Goal: Task Accomplishment & Management: Use online tool/utility

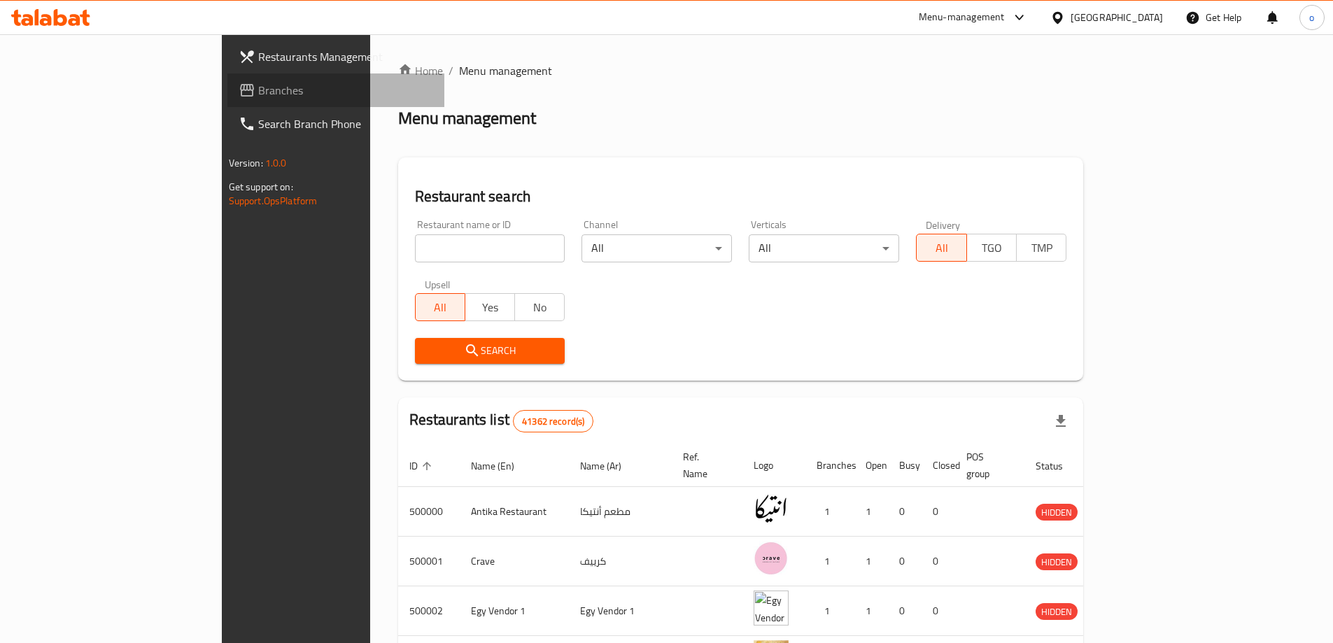
click at [258, 89] on span "Branches" at bounding box center [345, 90] width 175 height 17
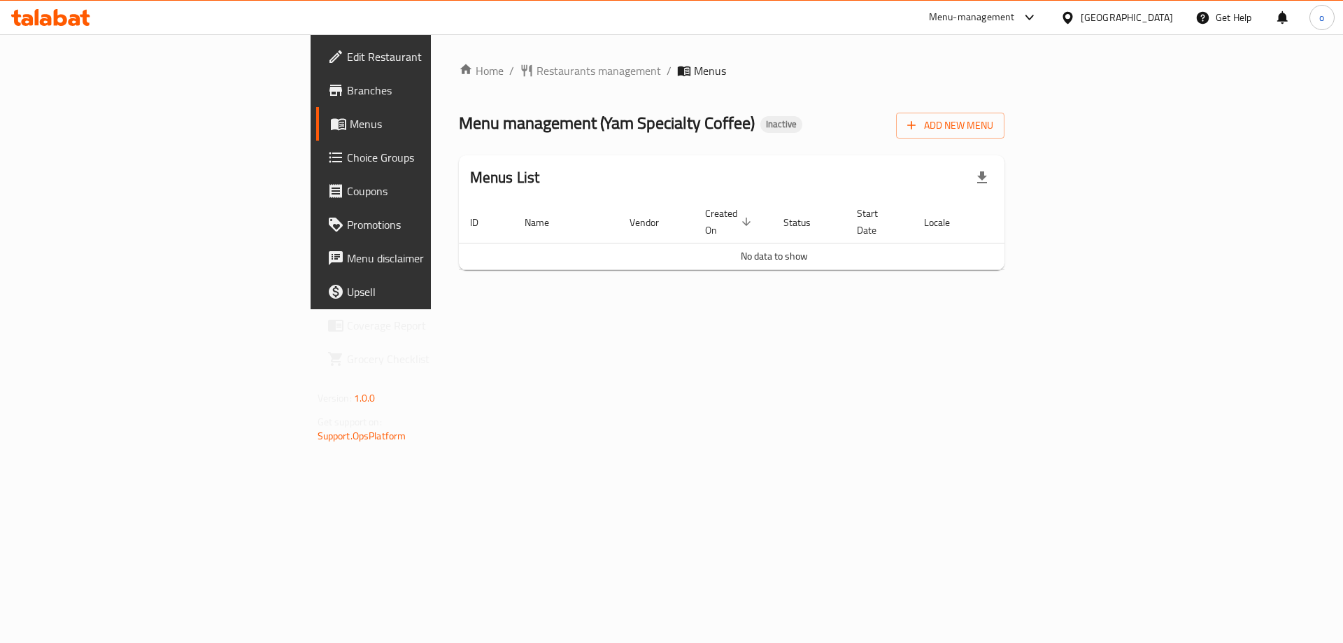
click at [431, 309] on div "Home / Restaurants management / Menus Menu management ( Yam Specialty Coffee ) …" at bounding box center [732, 171] width 602 height 275
click at [350, 125] on span "Menus" at bounding box center [437, 123] width 174 height 17
click at [994, 125] on span "Add New Menu" at bounding box center [950, 125] width 86 height 17
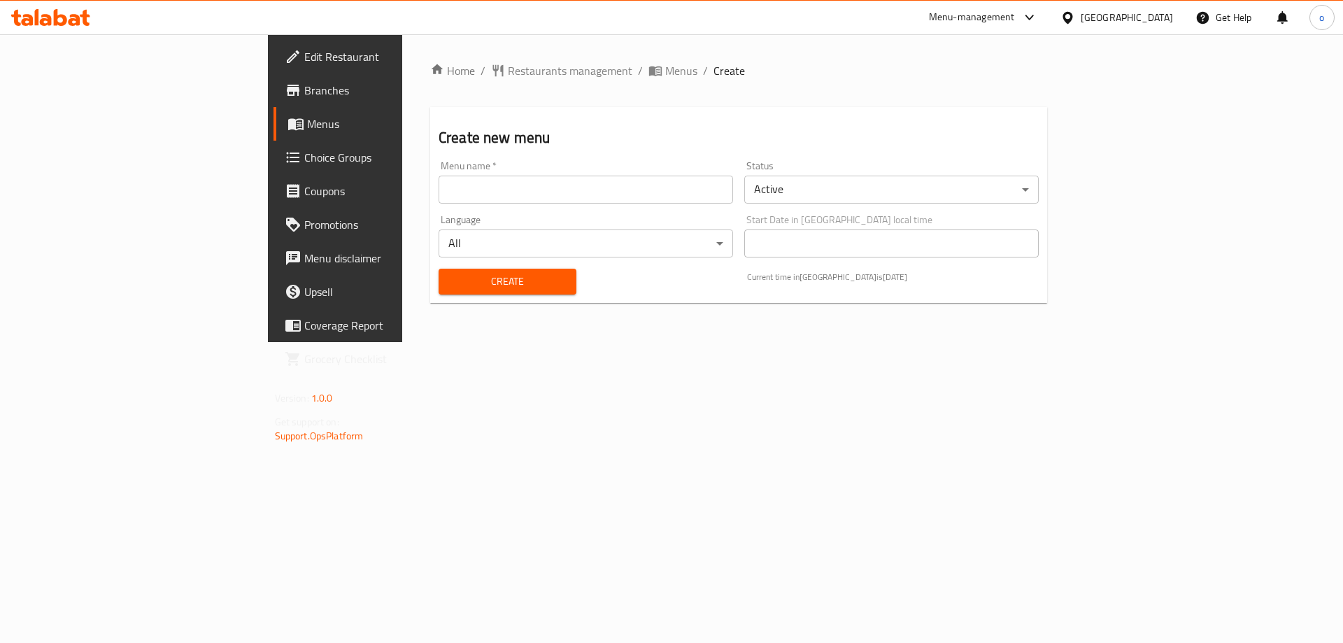
click at [558, 183] on input "text" at bounding box center [586, 190] width 295 height 28
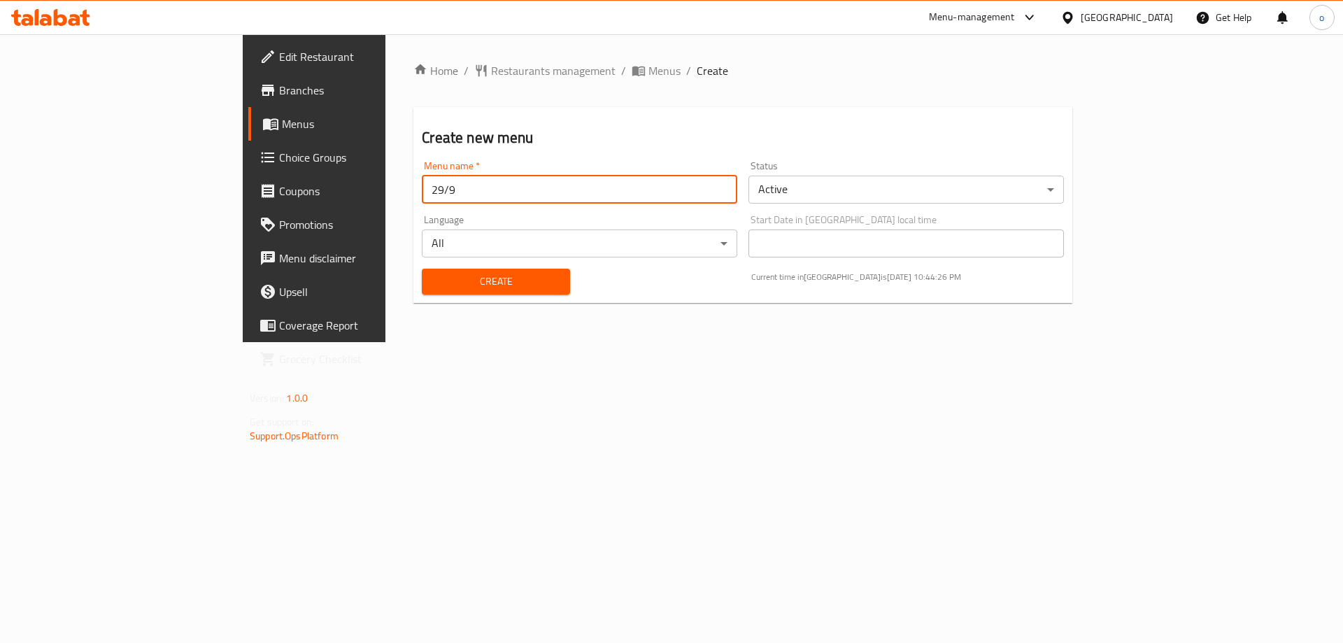
type input "29/9"
click at [422, 269] on button "Create" at bounding box center [496, 282] width 148 height 26
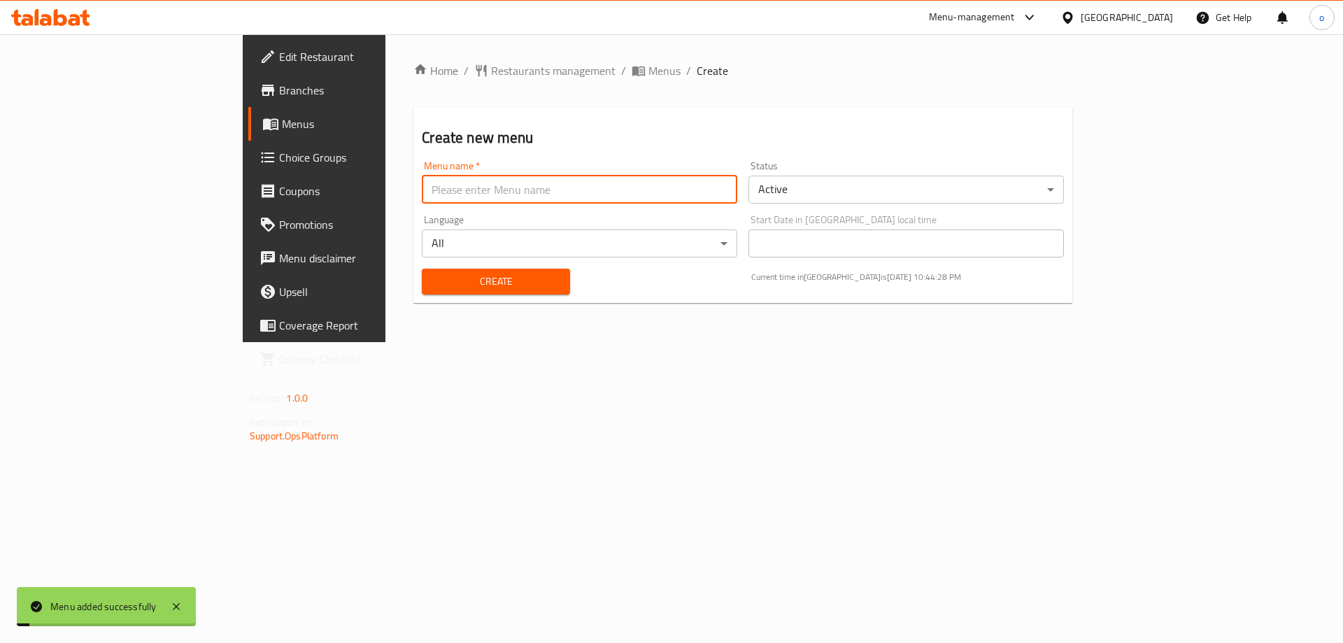
click at [433, 280] on span "Create" at bounding box center [495, 281] width 125 height 17
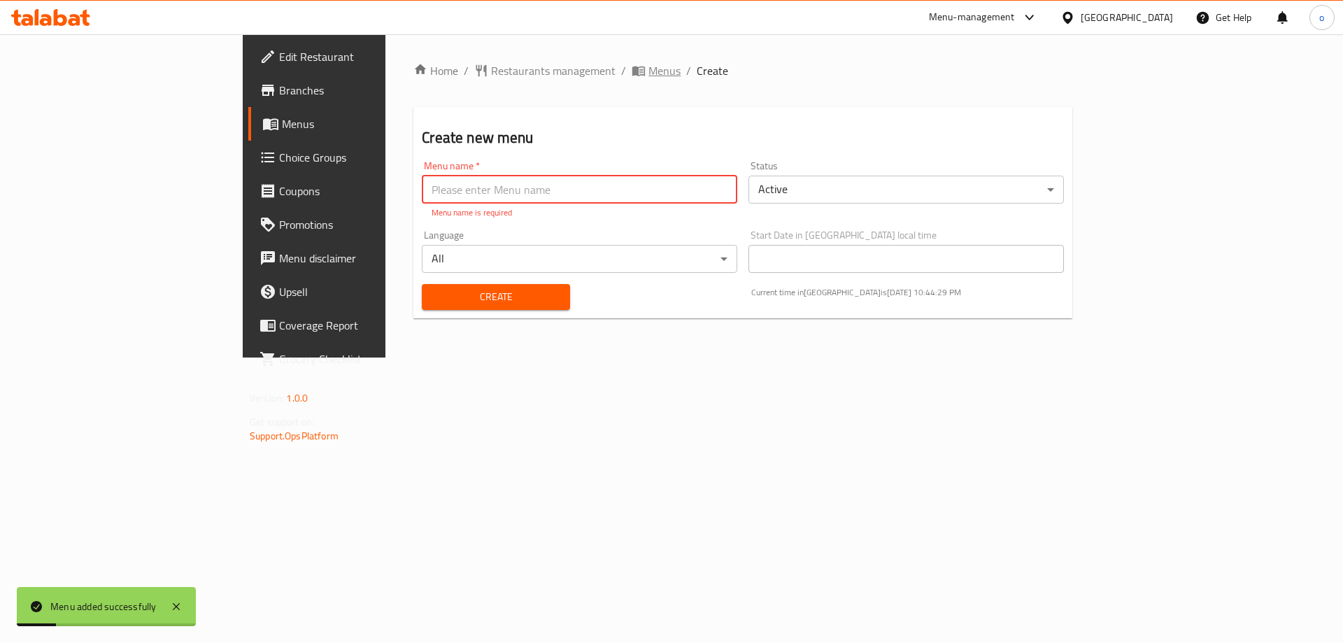
click at [632, 66] on span "breadcrumb" at bounding box center [640, 71] width 17 height 14
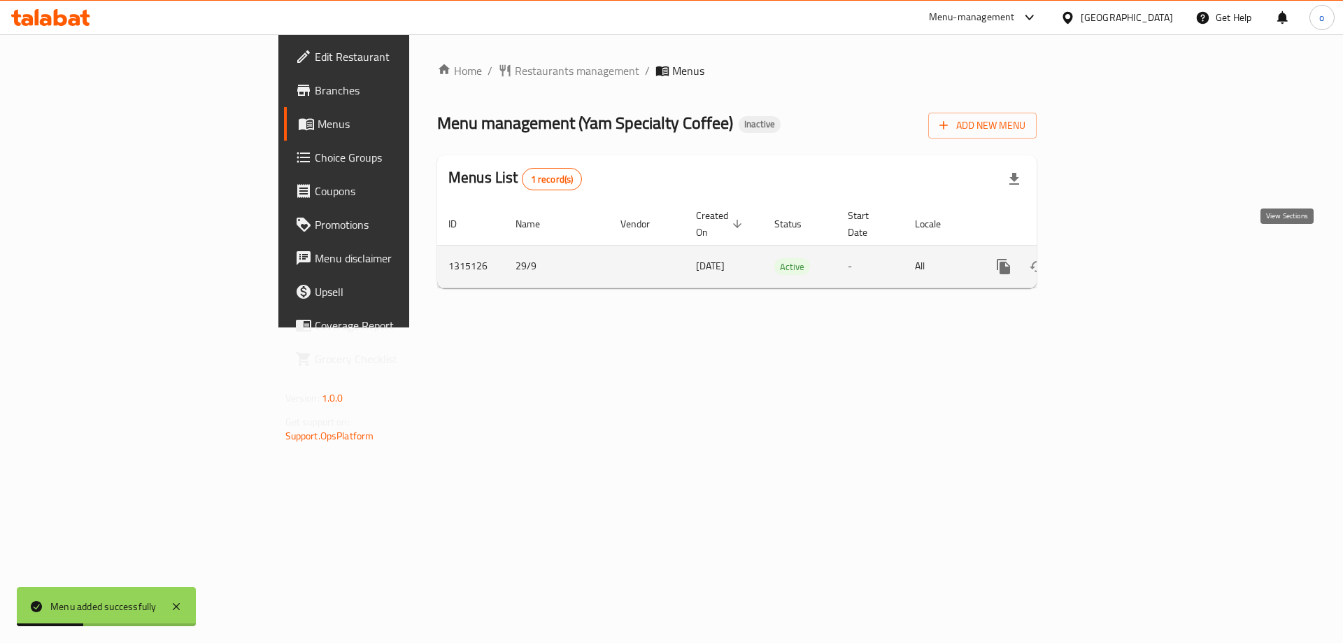
click at [1113, 258] on icon "enhanced table" at bounding box center [1104, 266] width 17 height 17
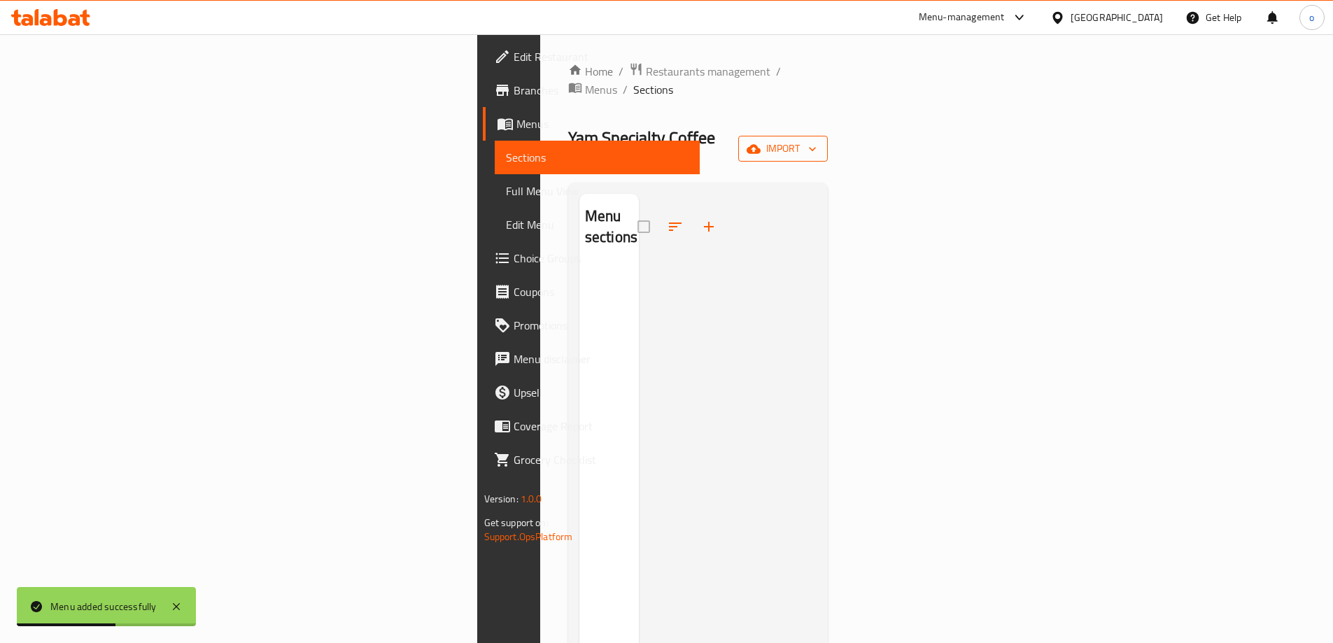
click at [761, 142] on icon "button" at bounding box center [754, 149] width 14 height 14
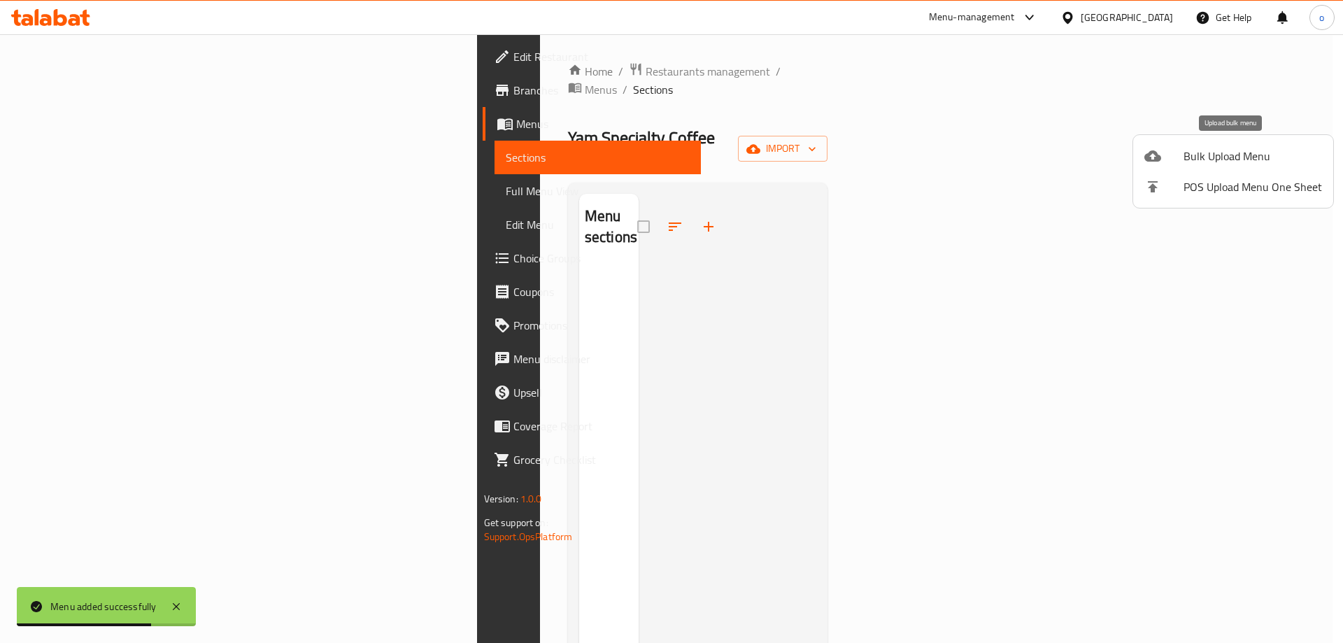
click at [1226, 153] on span "Bulk Upload Menu" at bounding box center [1253, 156] width 139 height 17
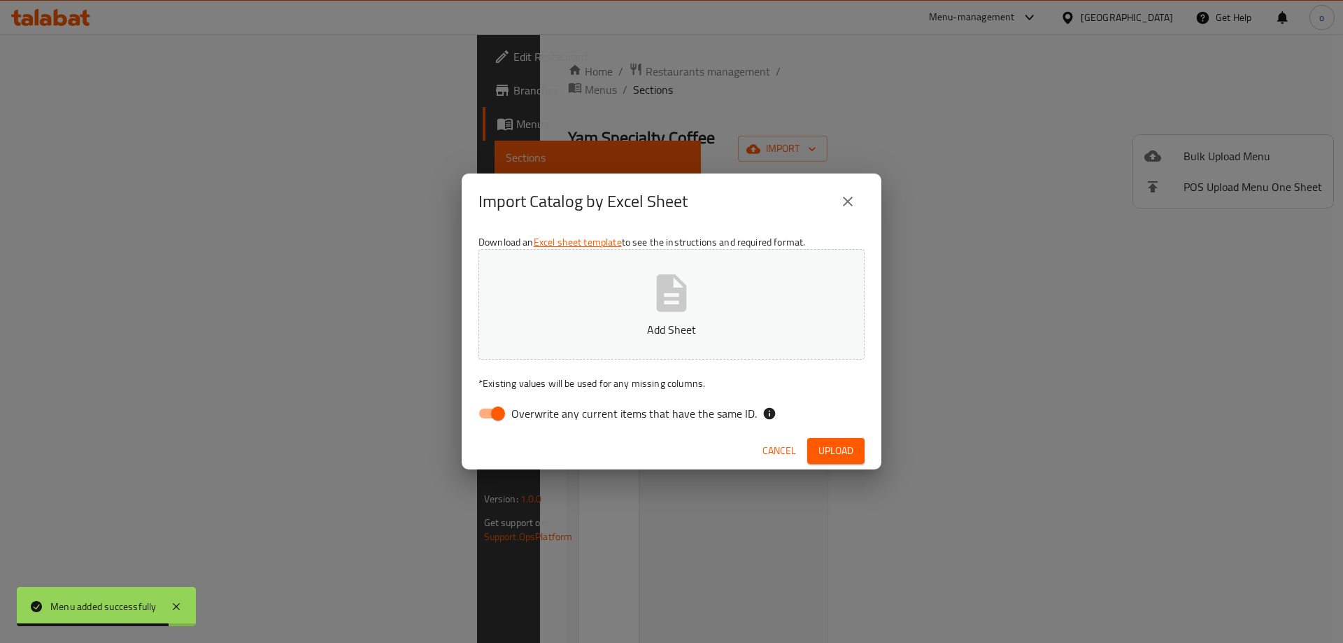
click at [486, 409] on input "Overwrite any current items that have the same ID." at bounding box center [498, 413] width 80 height 27
checkbox input "false"
click at [718, 303] on button "Add Sheet" at bounding box center [672, 304] width 386 height 111
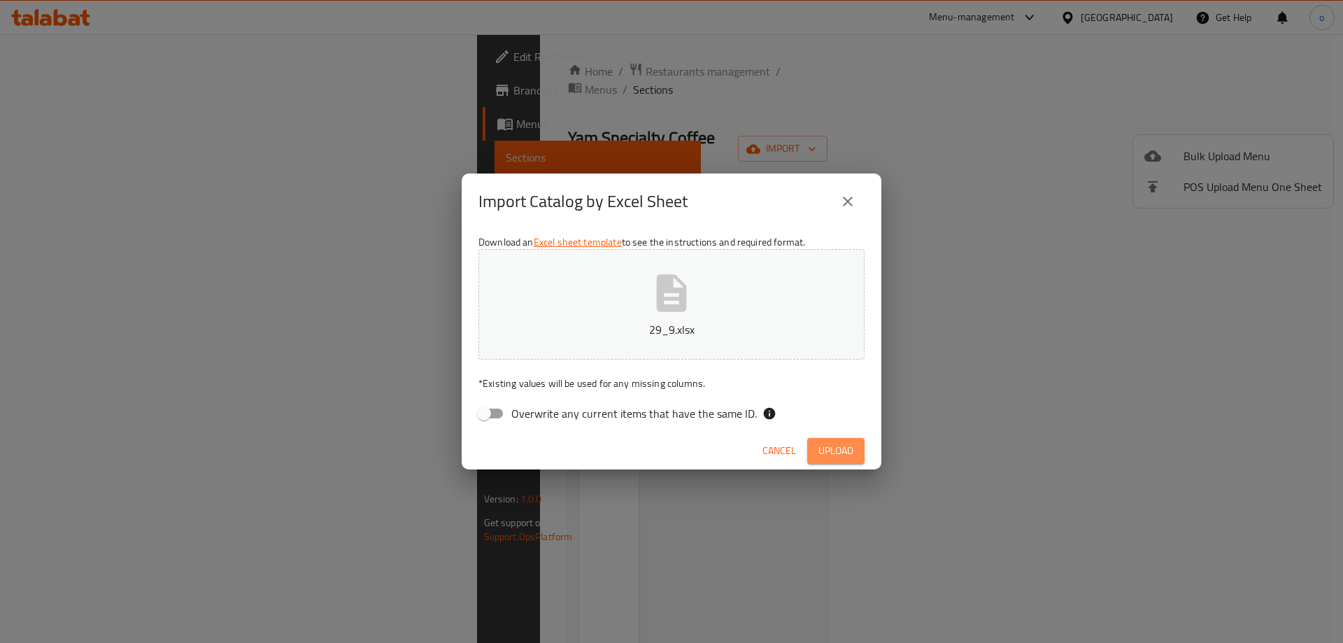
click at [843, 453] on span "Upload" at bounding box center [836, 450] width 35 height 17
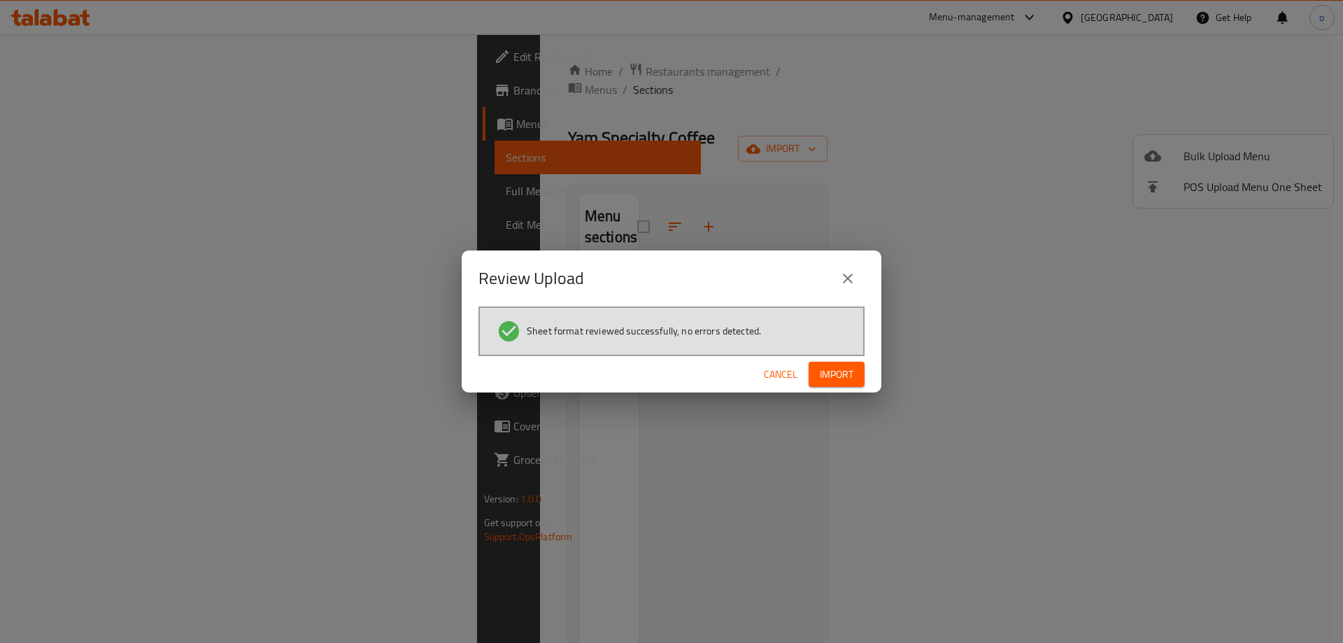
click at [833, 368] on span "Import" at bounding box center [837, 374] width 34 height 17
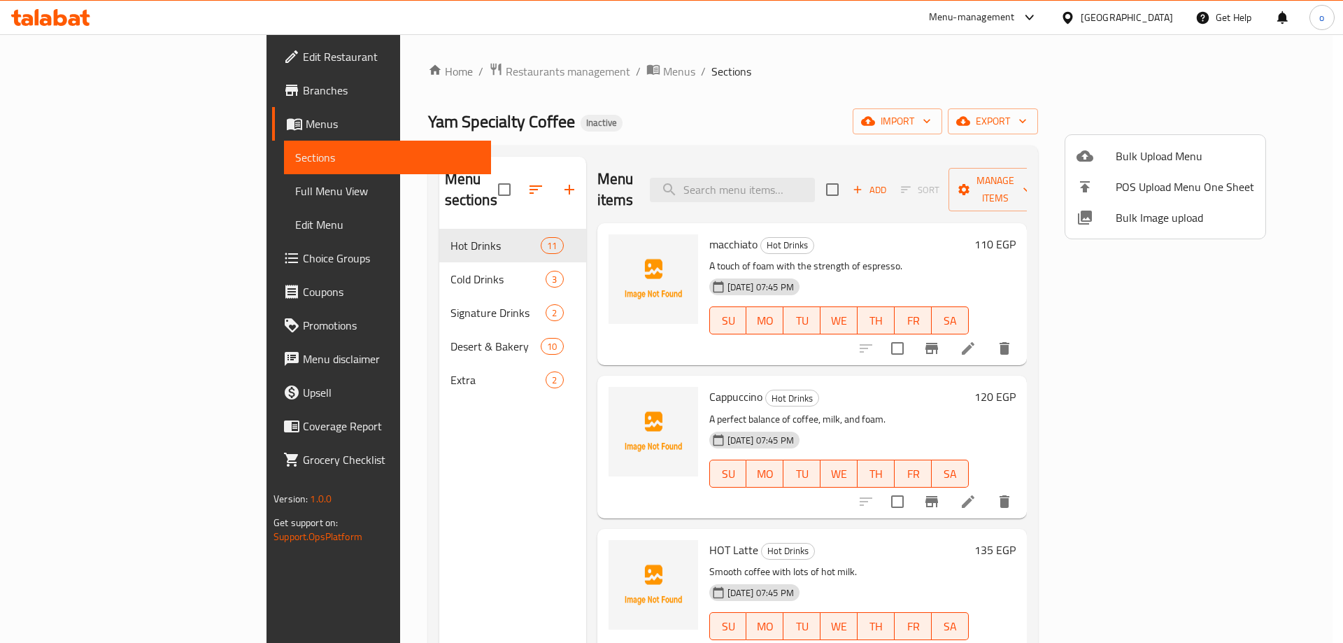
click at [458, 227] on div at bounding box center [671, 321] width 1343 height 643
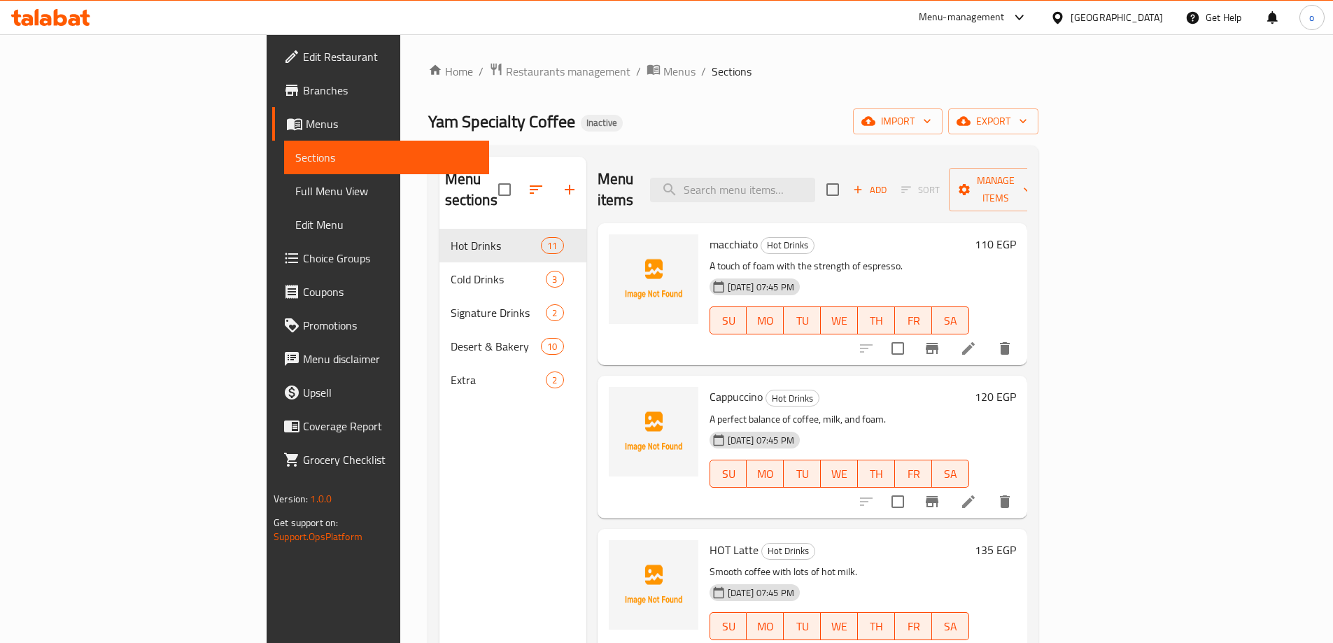
click at [295, 190] on span "Full Menu View" at bounding box center [386, 191] width 183 height 17
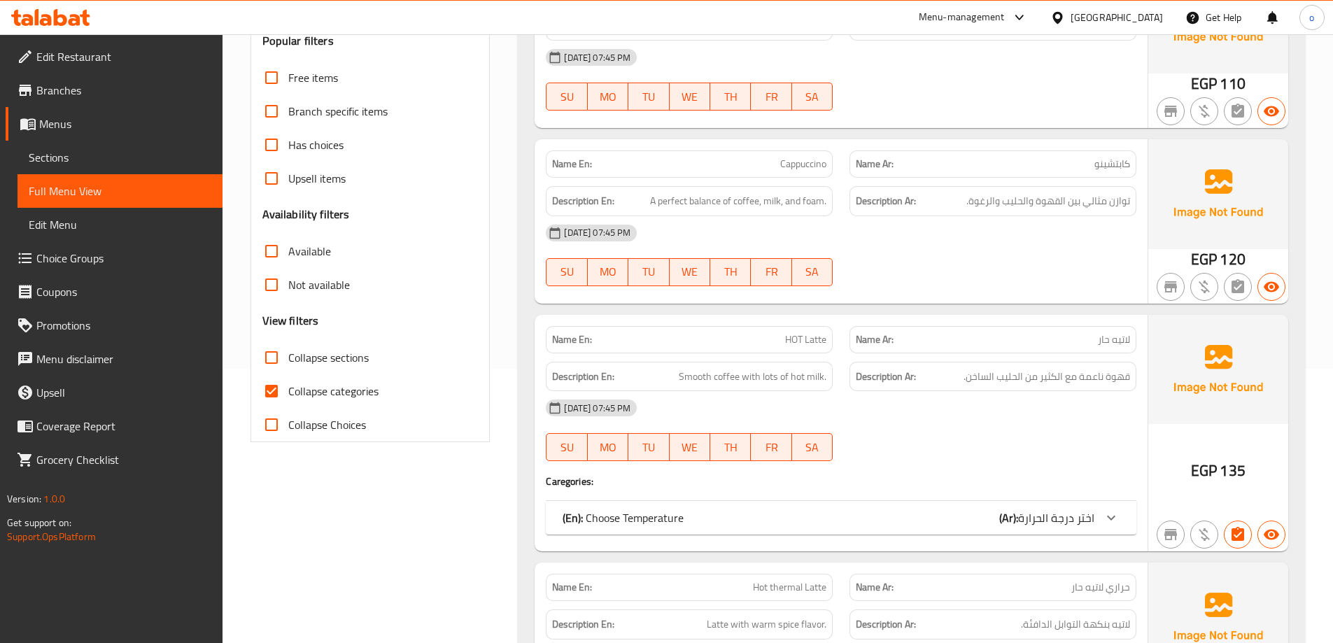
scroll to position [420, 0]
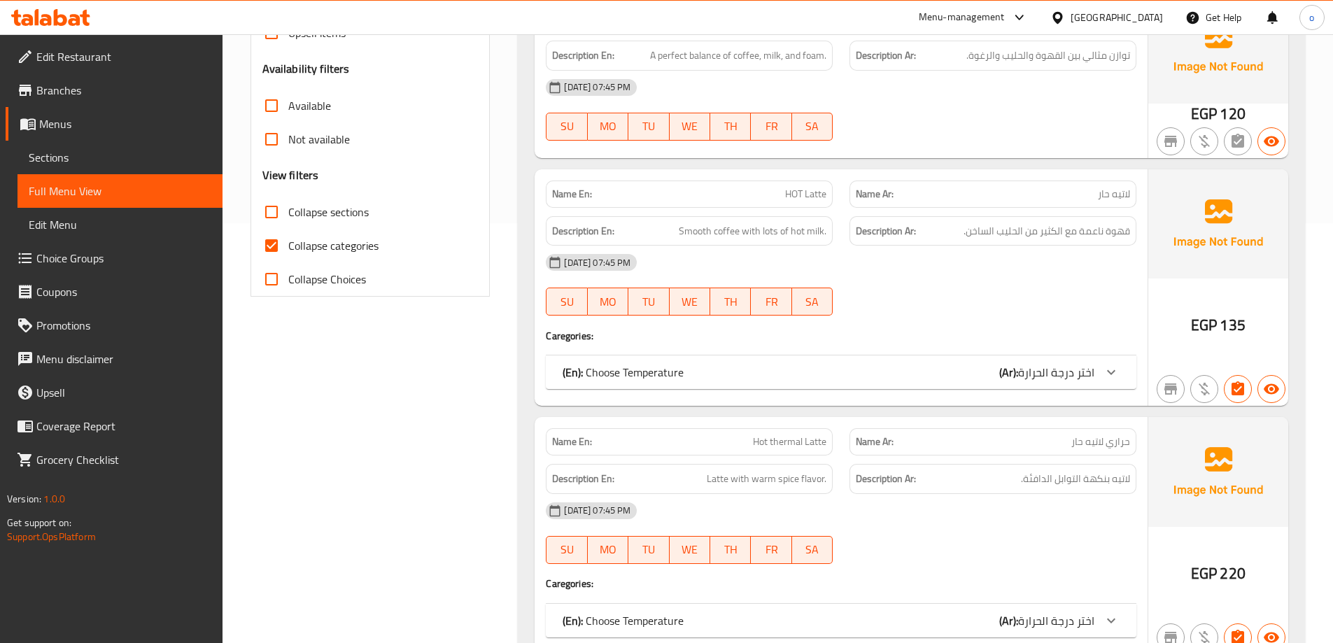
click at [273, 241] on input "Collapse categories" at bounding box center [272, 246] width 34 height 34
checkbox input "false"
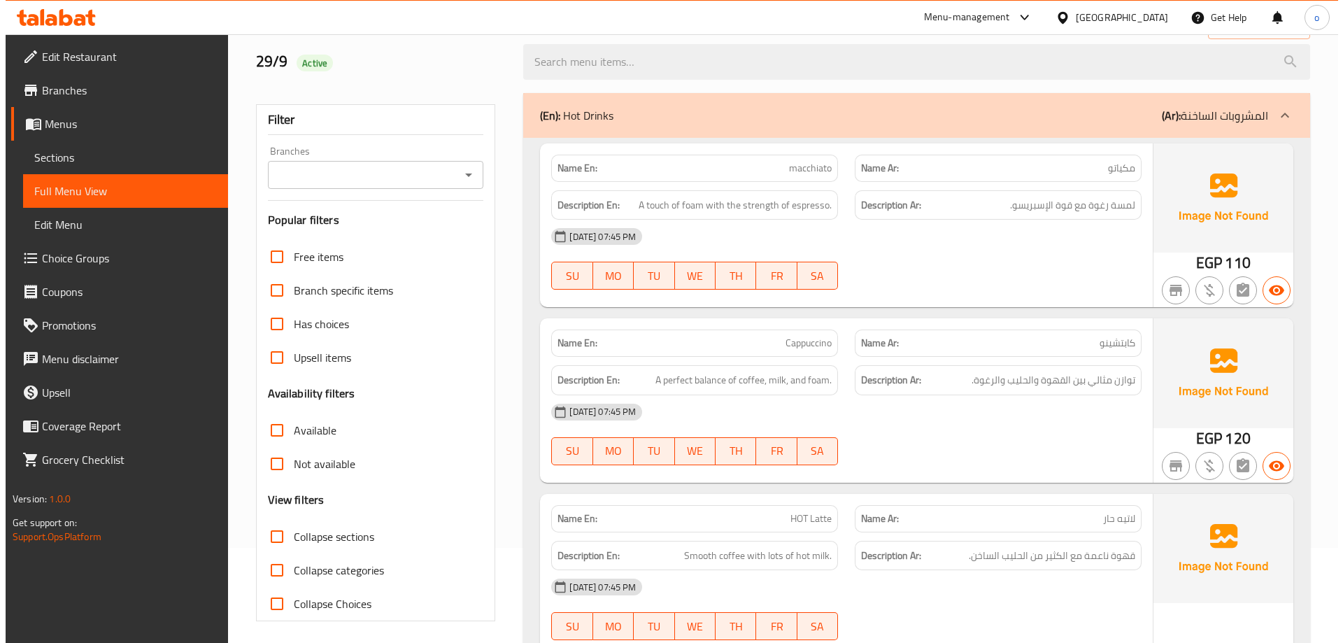
scroll to position [0, 0]
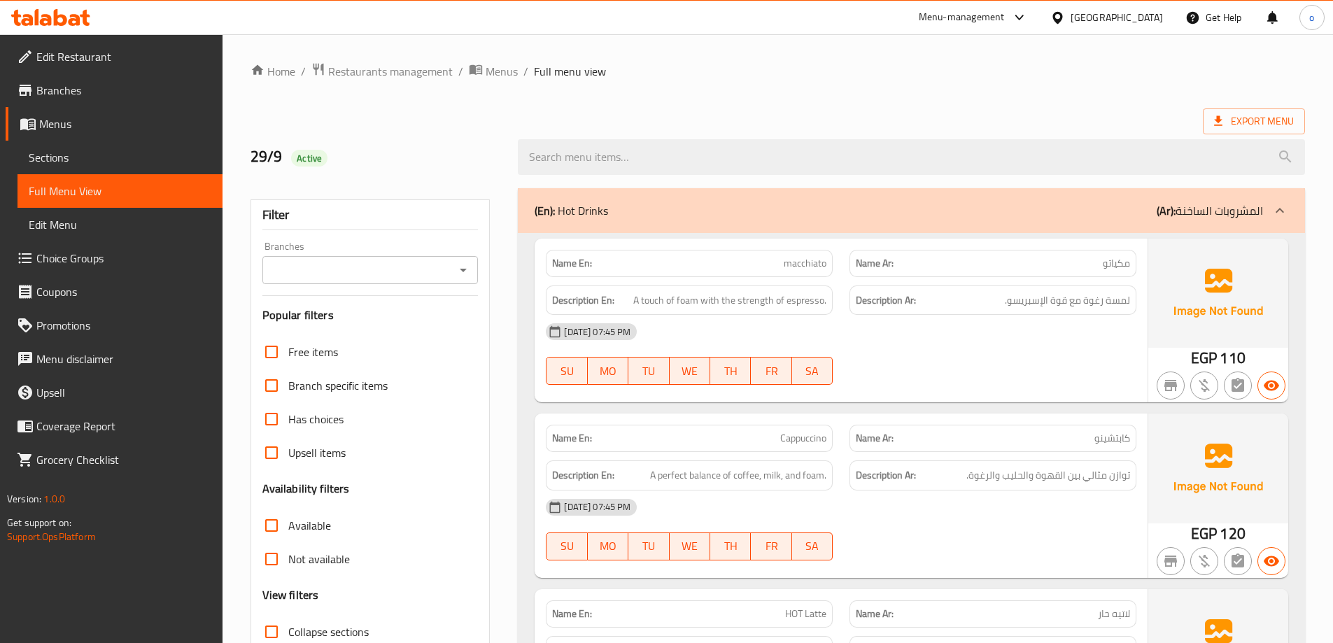
click at [54, 157] on span "Sections" at bounding box center [120, 157] width 183 height 17
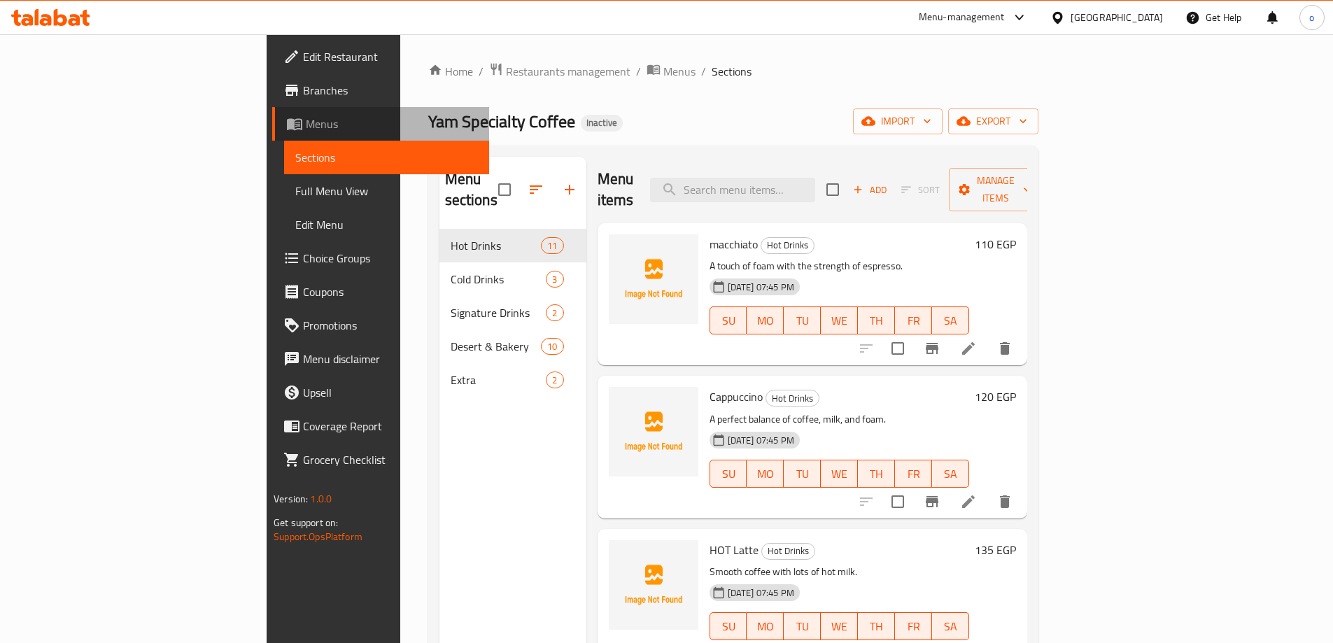
click at [306, 126] on span "Menus" at bounding box center [392, 123] width 172 height 17
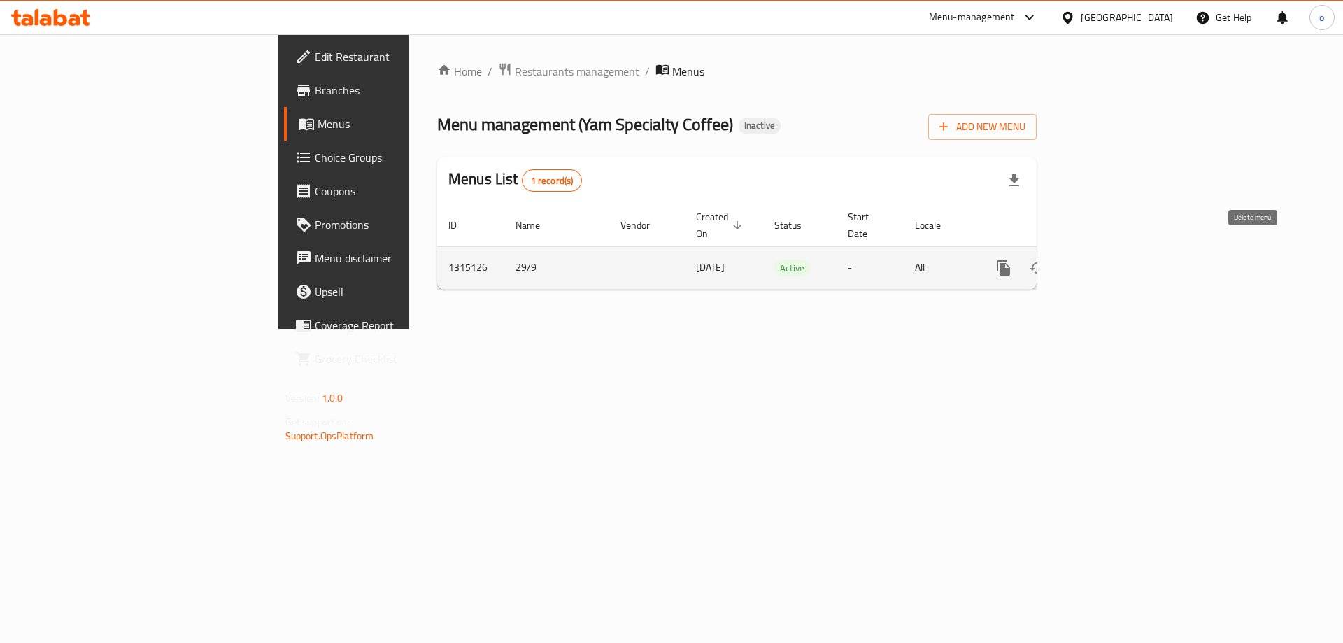
click at [1076, 262] on icon "enhanced table" at bounding box center [1071, 268] width 10 height 13
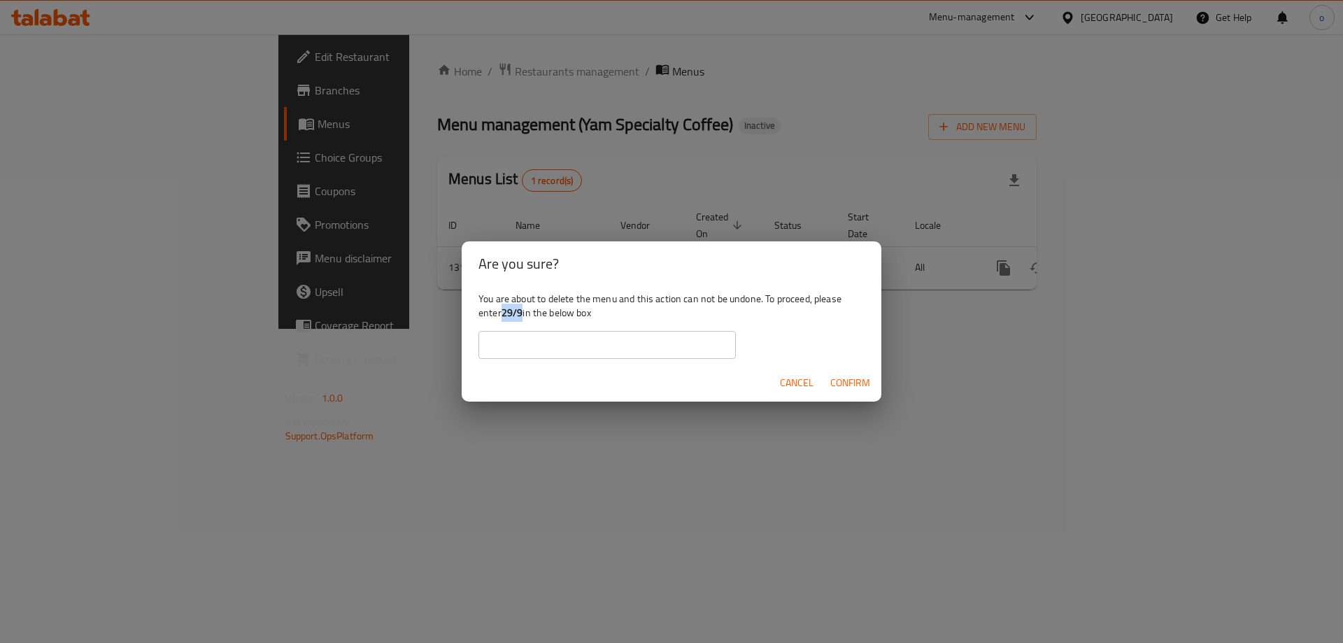
drag, startPoint x: 506, startPoint y: 314, endPoint x: 524, endPoint y: 320, distance: 19.0
click at [524, 320] on div "You are about to delete the menu and this action can not be undone. To proceed,…" at bounding box center [672, 325] width 420 height 78
copy b "29/9"
click at [661, 341] on input "text" at bounding box center [607, 345] width 257 height 28
paste input "29/9"
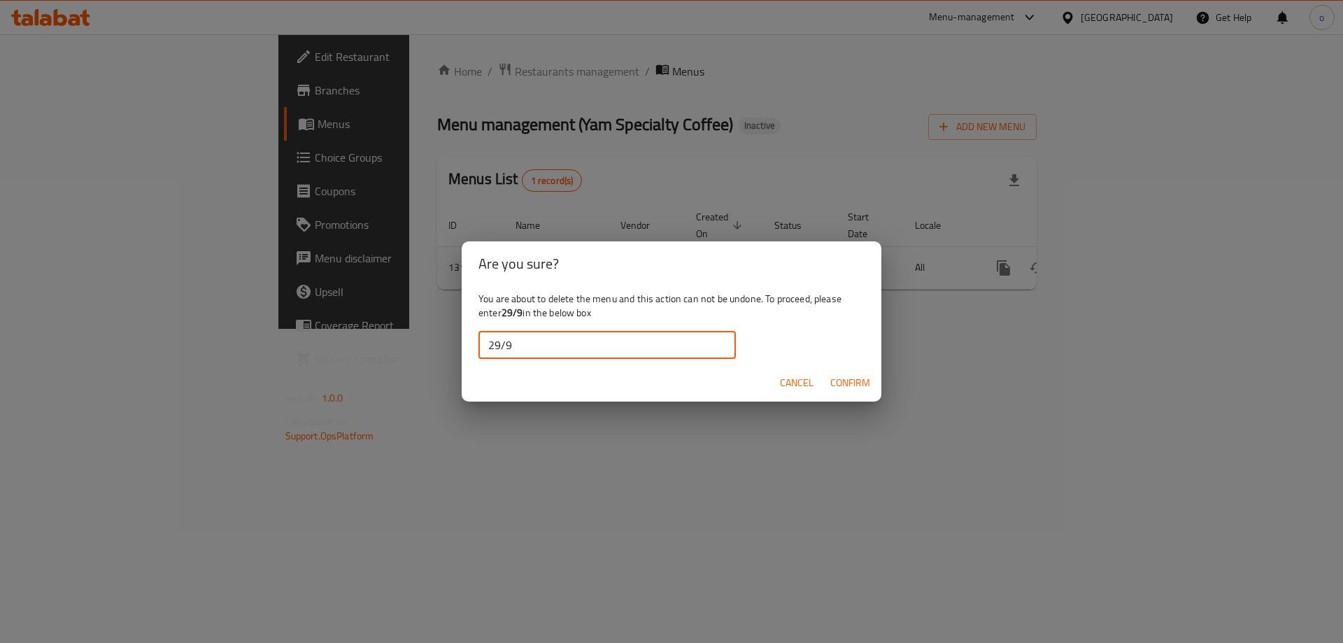
type input "29/9"
click at [852, 377] on span "Confirm" at bounding box center [851, 382] width 40 height 17
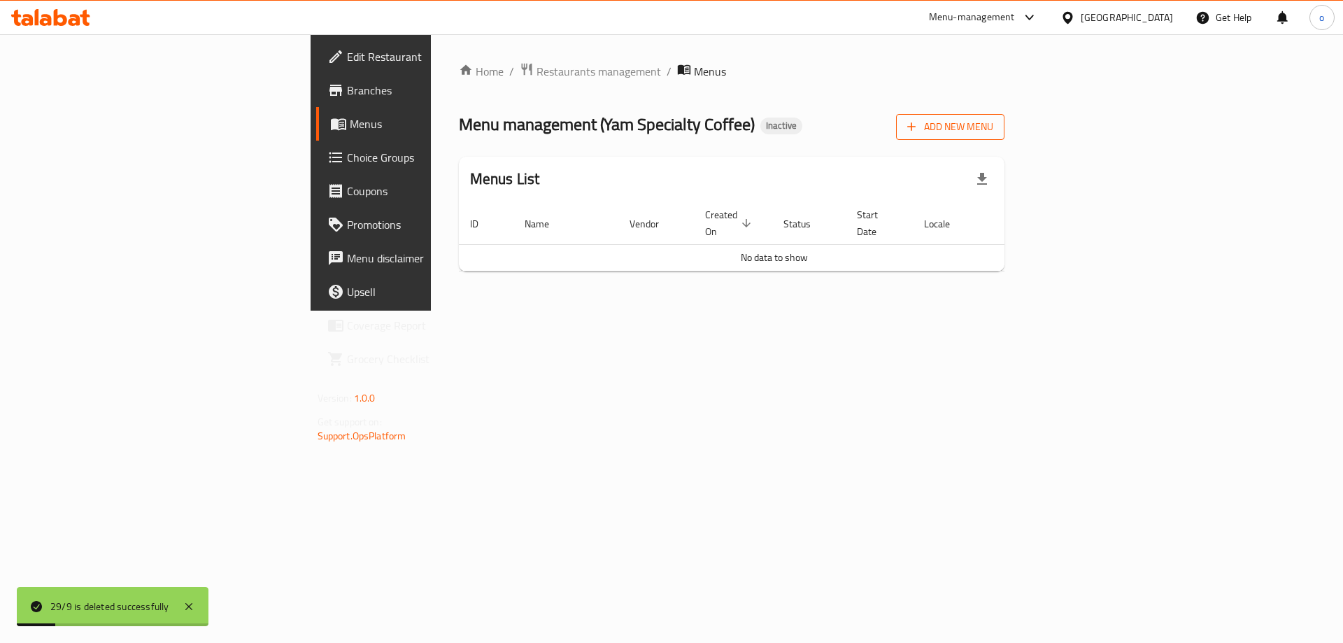
click at [994, 129] on span "Add New Menu" at bounding box center [950, 126] width 86 height 17
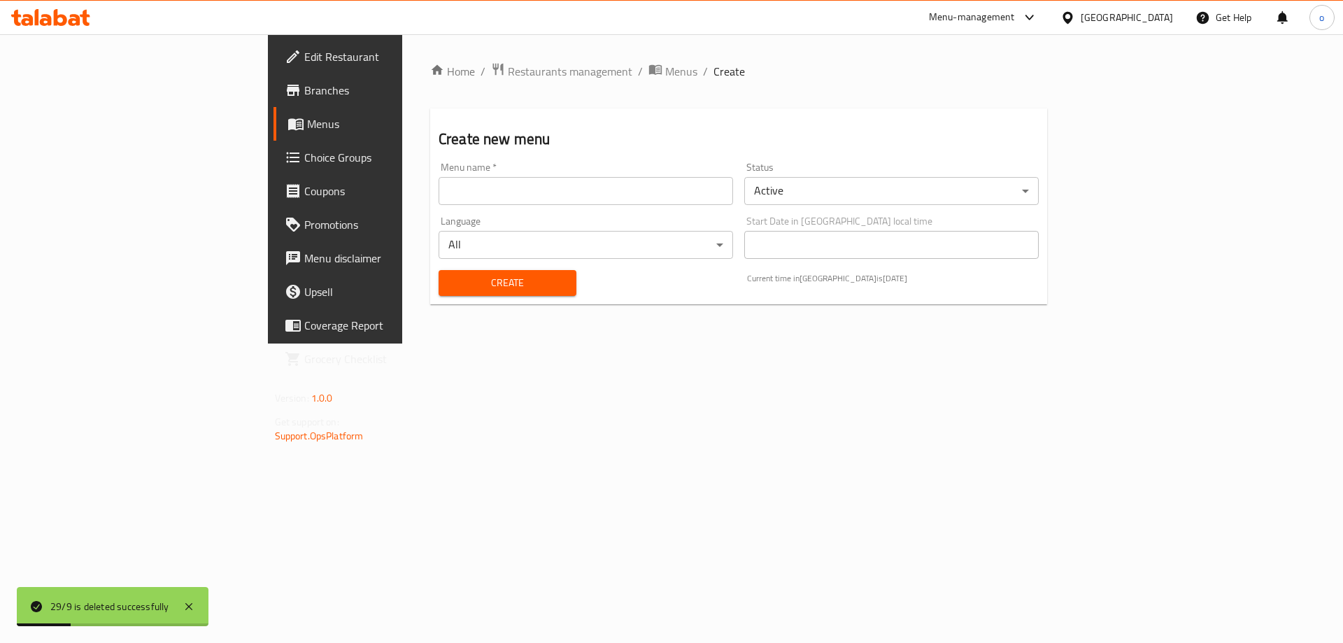
click at [481, 195] on input "text" at bounding box center [586, 191] width 295 height 28
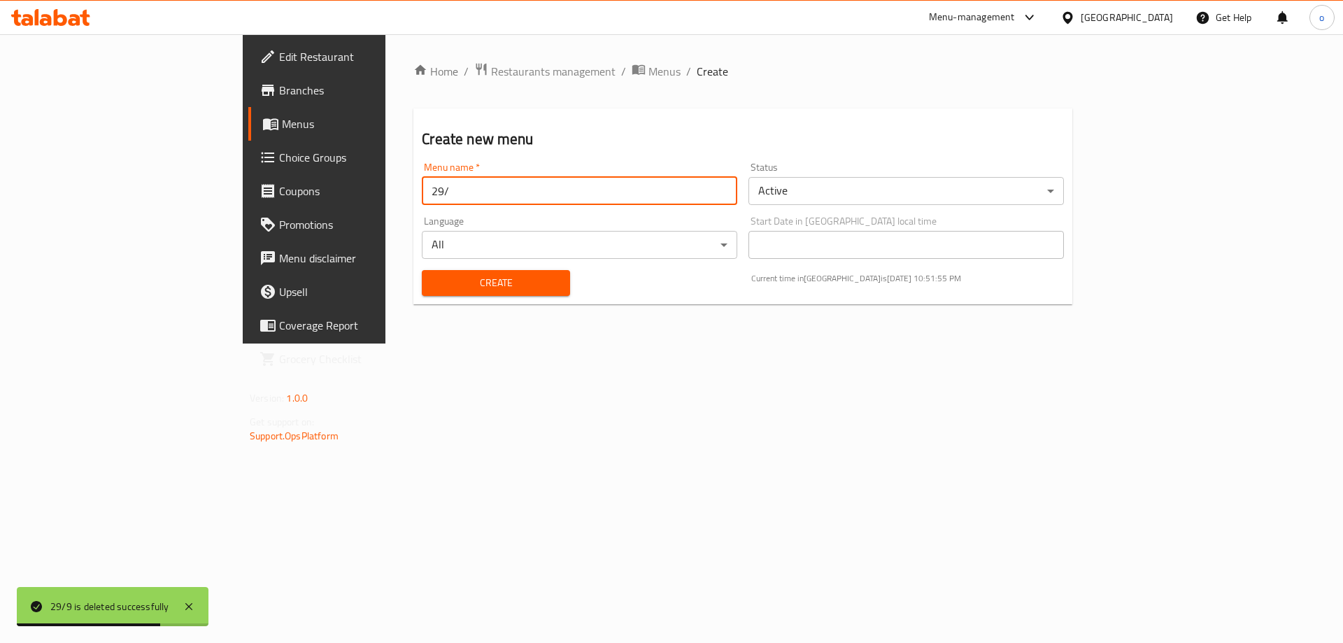
type input "29/9"
click at [433, 287] on span "Create" at bounding box center [495, 282] width 125 height 17
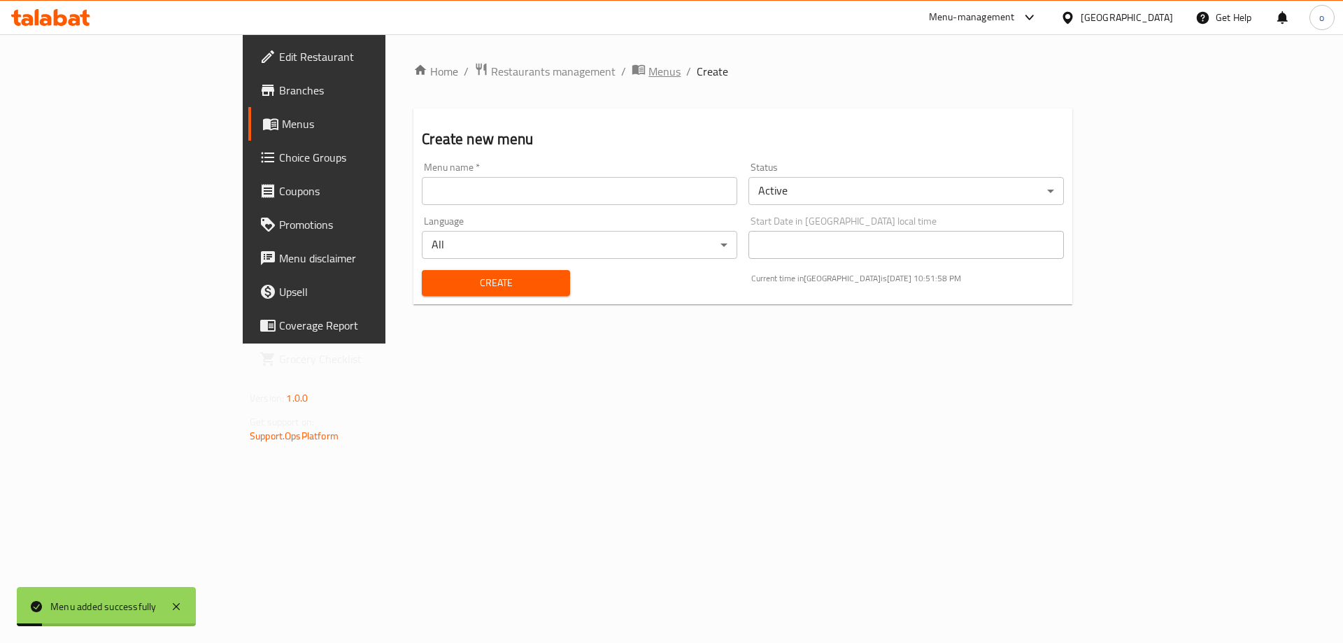
click at [649, 71] on span "Menus" at bounding box center [665, 71] width 32 height 17
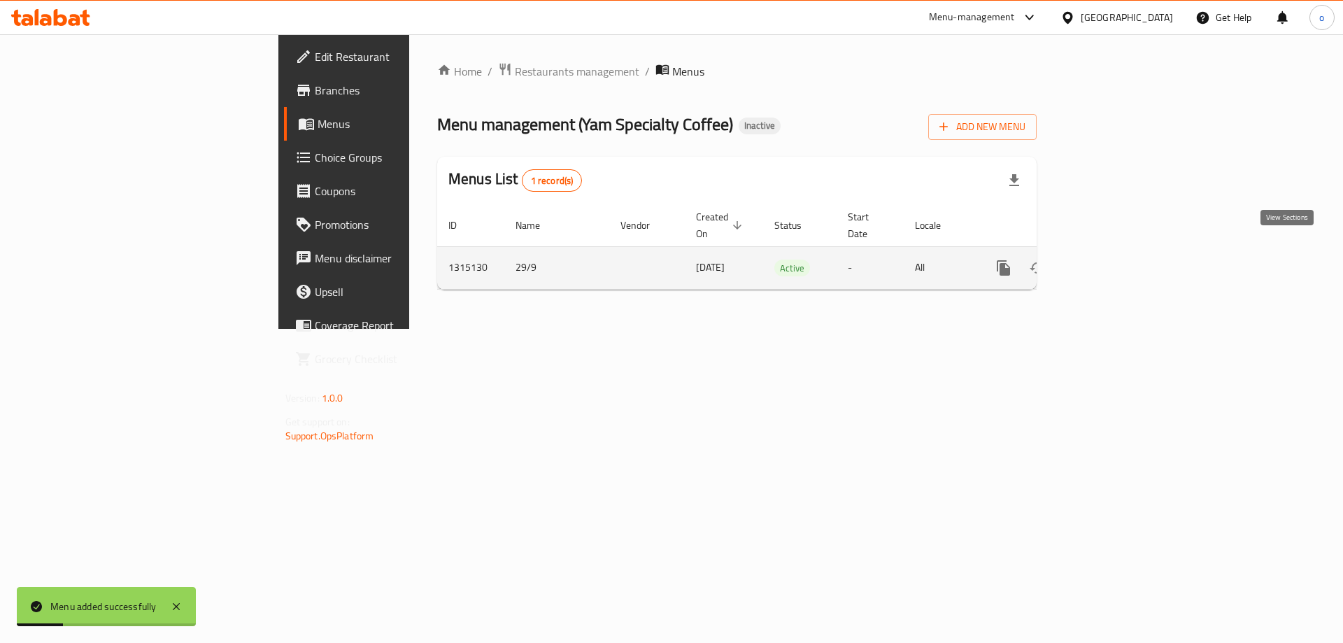
click at [1113, 260] on icon "enhanced table" at bounding box center [1104, 268] width 17 height 17
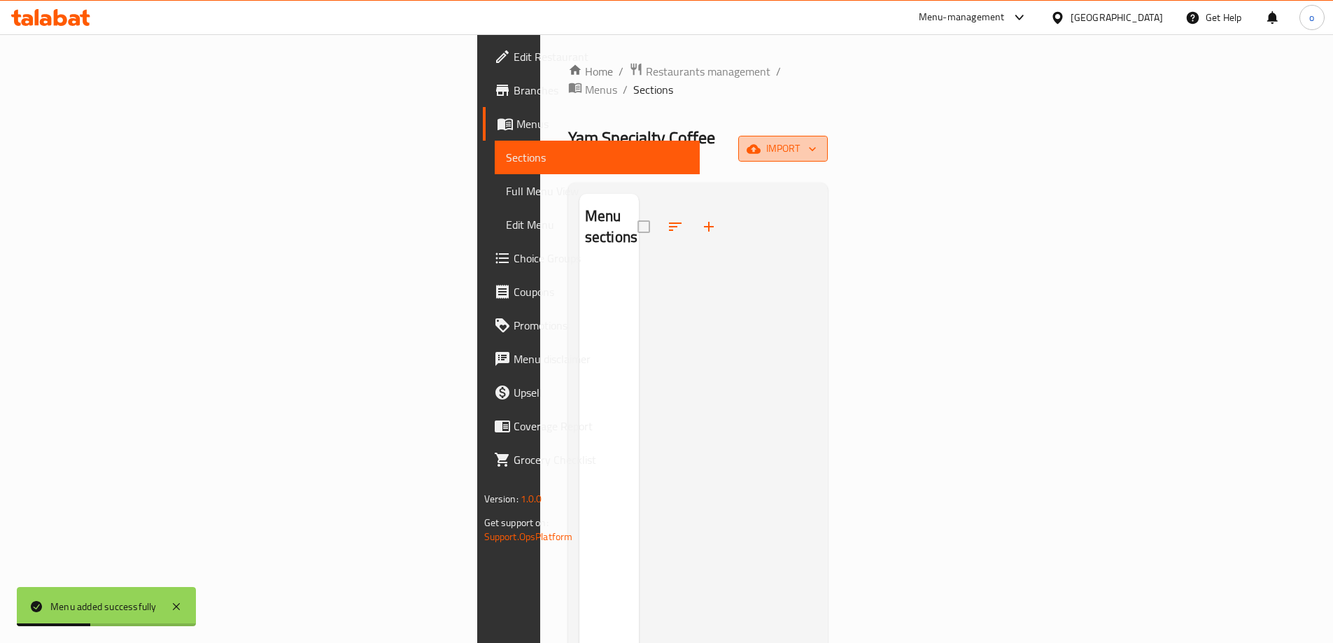
click at [817, 140] on span "import" at bounding box center [782, 148] width 67 height 17
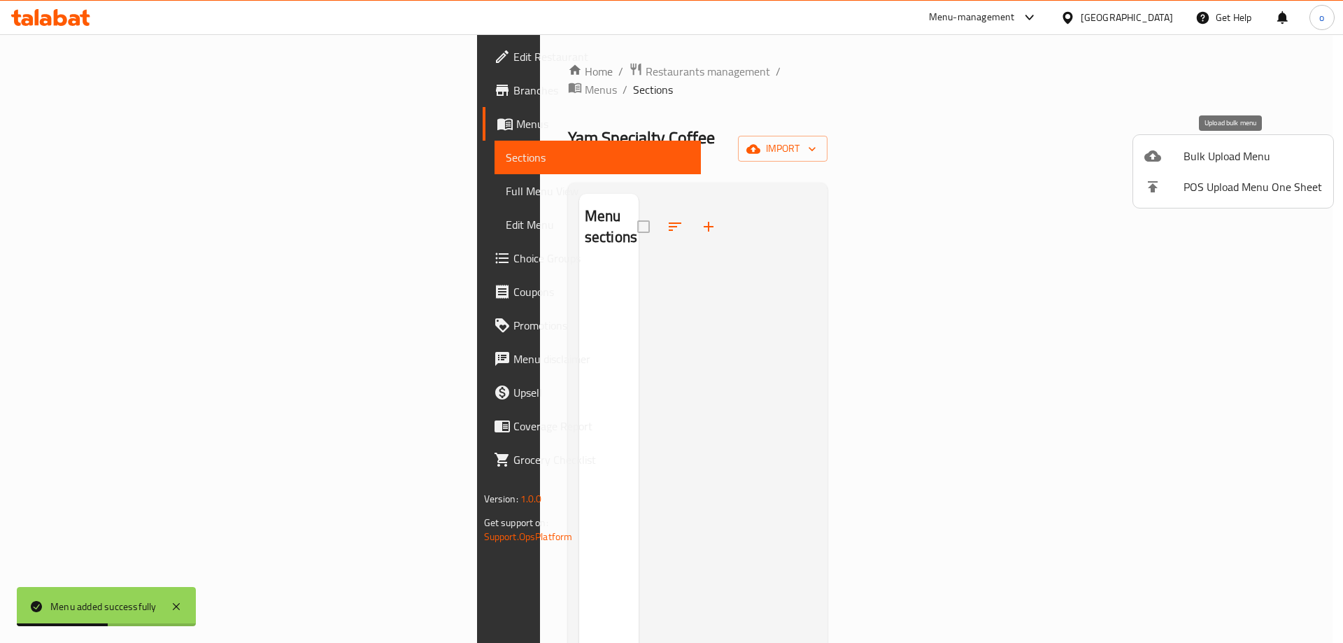
click at [1206, 157] on span "Bulk Upload Menu" at bounding box center [1253, 156] width 139 height 17
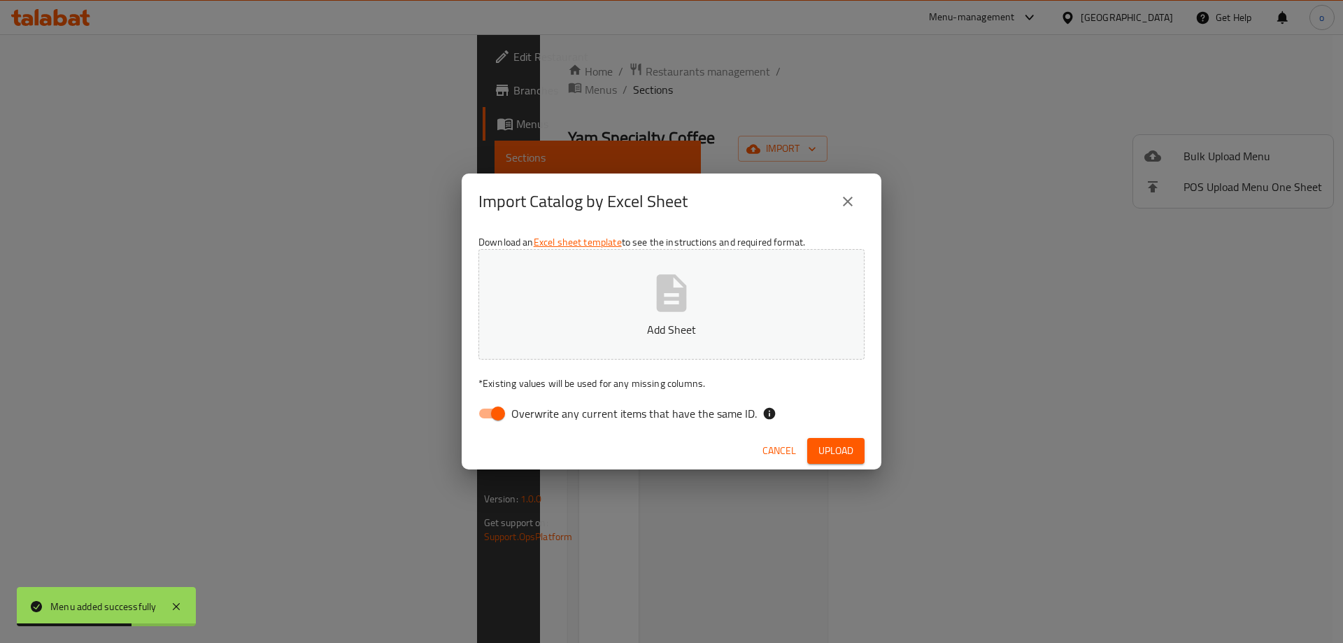
click at [497, 414] on input "Overwrite any current items that have the same ID." at bounding box center [498, 413] width 80 height 27
checkbox input "false"
click at [671, 282] on icon "button" at bounding box center [672, 292] width 30 height 37
click at [840, 446] on span "Upload" at bounding box center [836, 450] width 35 height 17
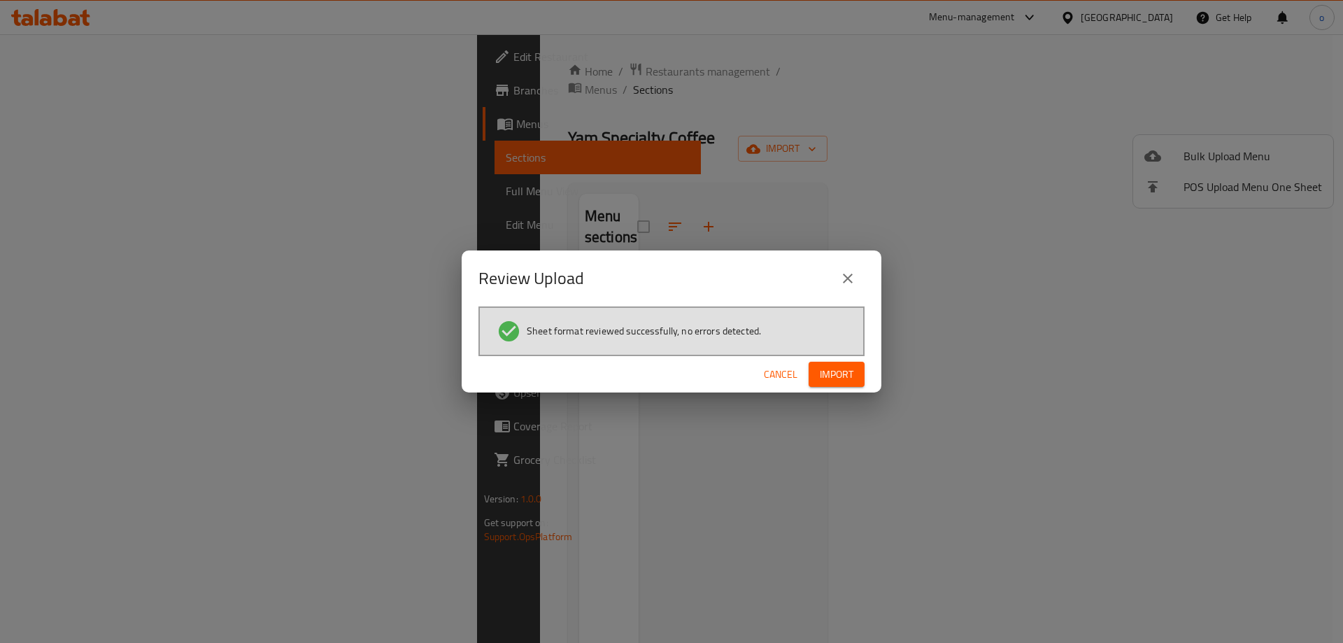
click at [839, 380] on span "Import" at bounding box center [837, 374] width 34 height 17
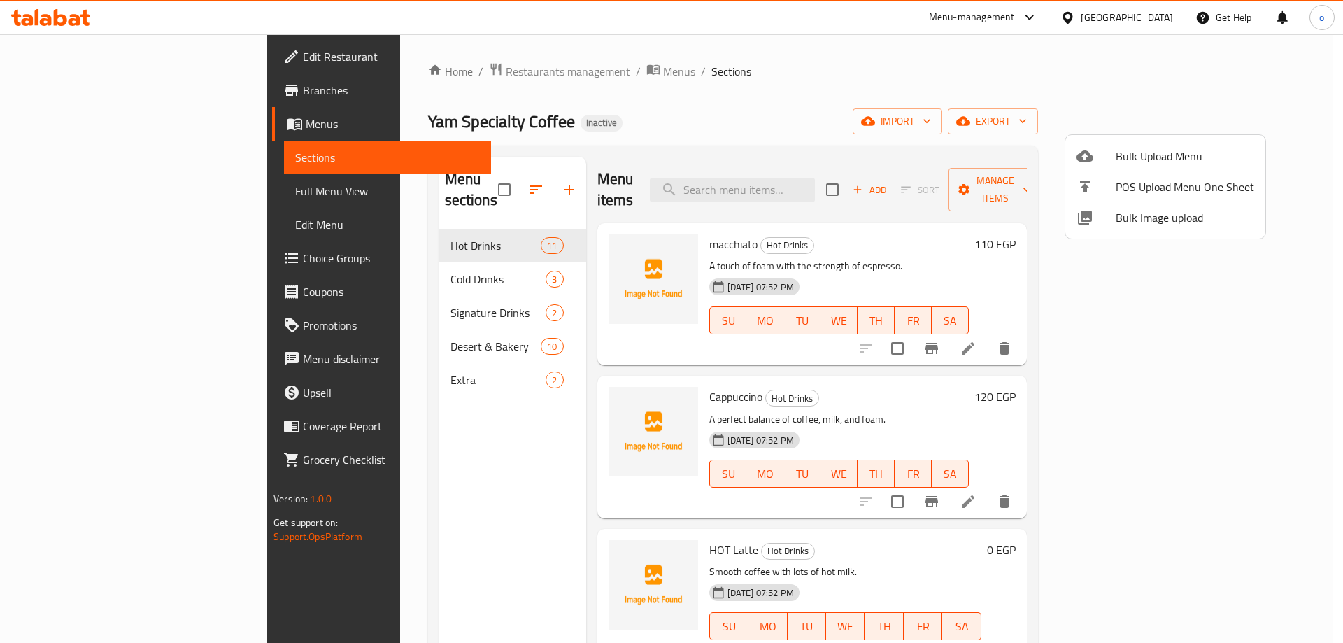
click at [46, 192] on div at bounding box center [671, 321] width 1343 height 643
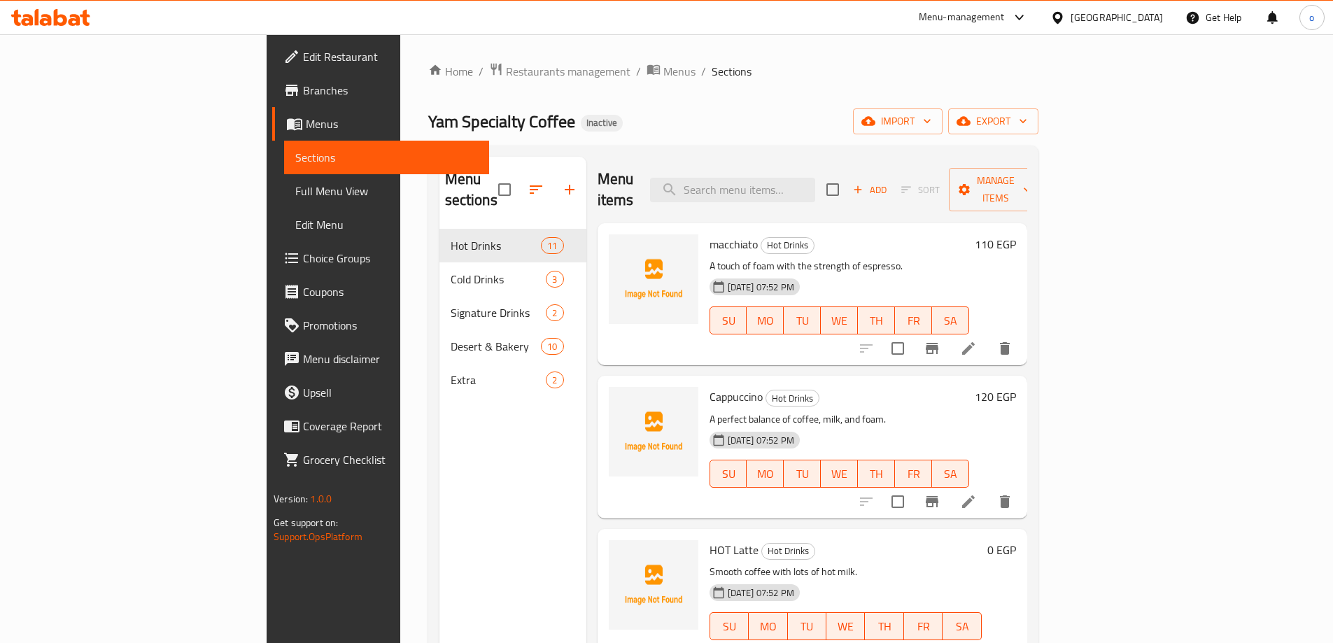
click at [295, 188] on span "Full Menu View" at bounding box center [386, 191] width 183 height 17
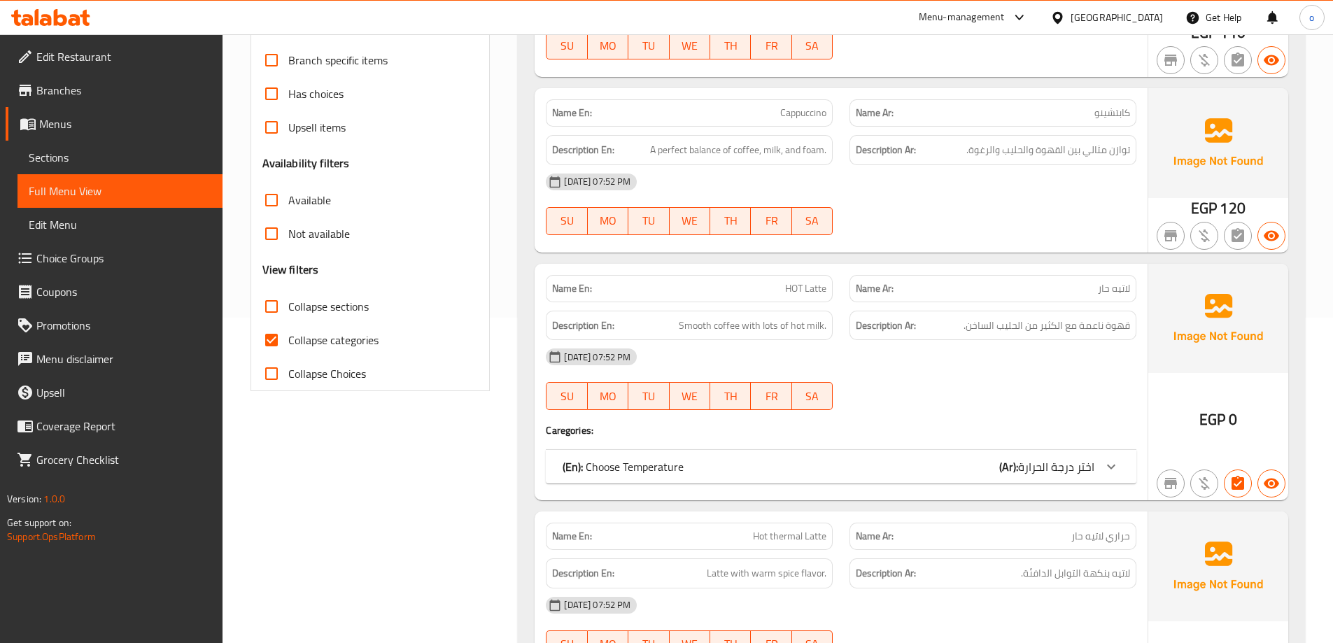
scroll to position [560, 0]
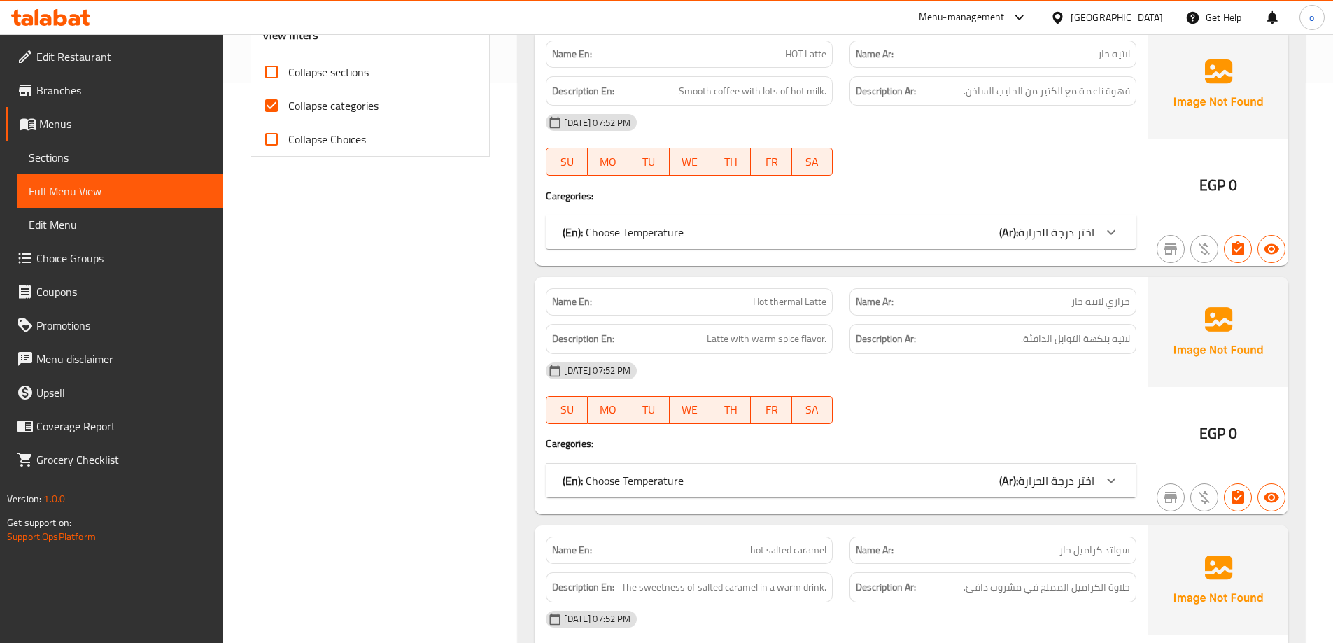
click at [274, 101] on input "Collapse categories" at bounding box center [272, 106] width 34 height 34
checkbox input "false"
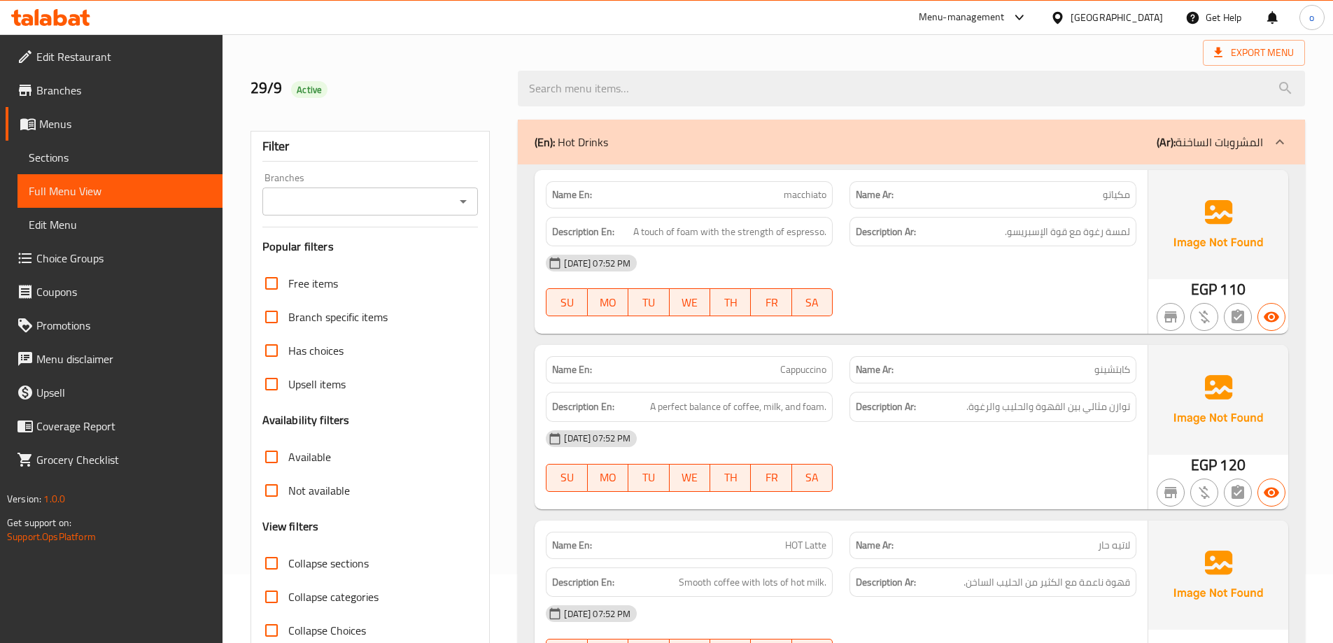
scroll to position [0, 0]
